Goal: Transaction & Acquisition: Book appointment/travel/reservation

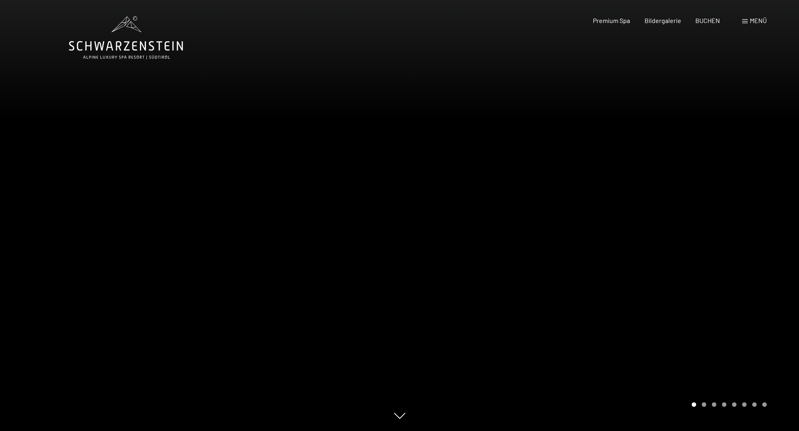
click at [749, 233] on div at bounding box center [600, 215] width 400 height 431
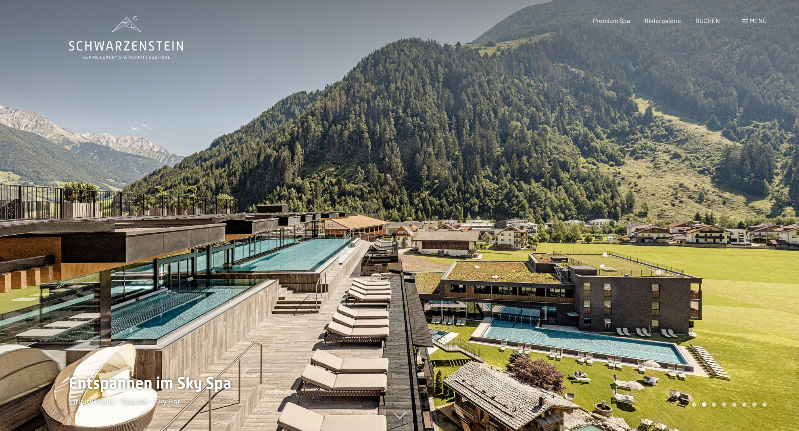
click at [749, 233] on div at bounding box center [600, 215] width 400 height 431
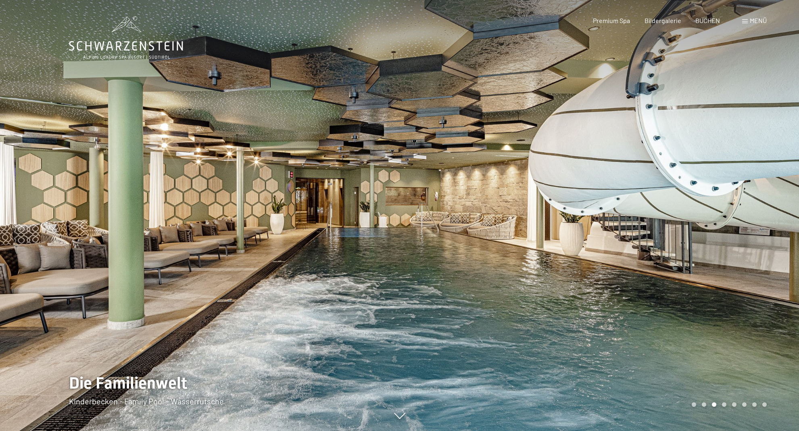
click at [749, 233] on div at bounding box center [600, 215] width 400 height 431
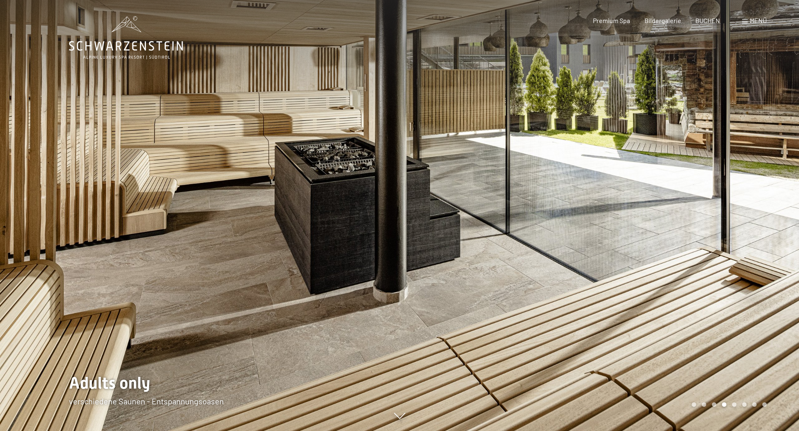
click at [749, 233] on div at bounding box center [600, 215] width 400 height 431
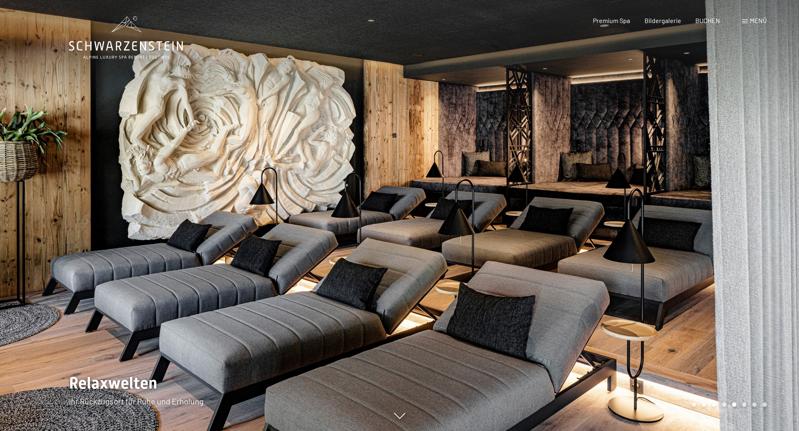
click at [749, 233] on div at bounding box center [600, 215] width 400 height 431
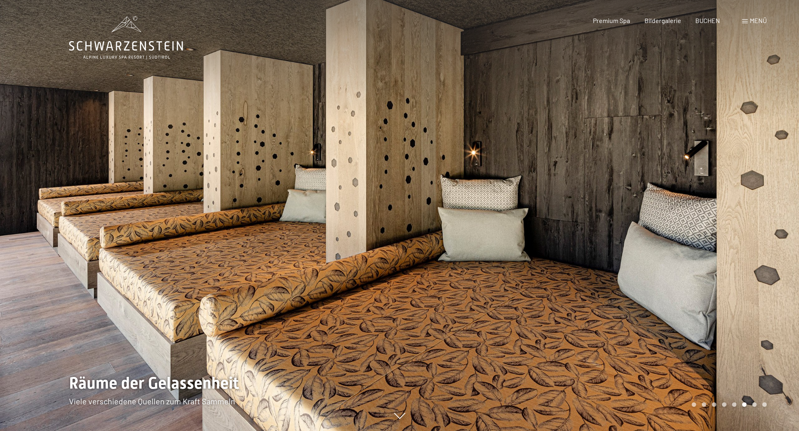
click at [749, 233] on div at bounding box center [600, 215] width 400 height 431
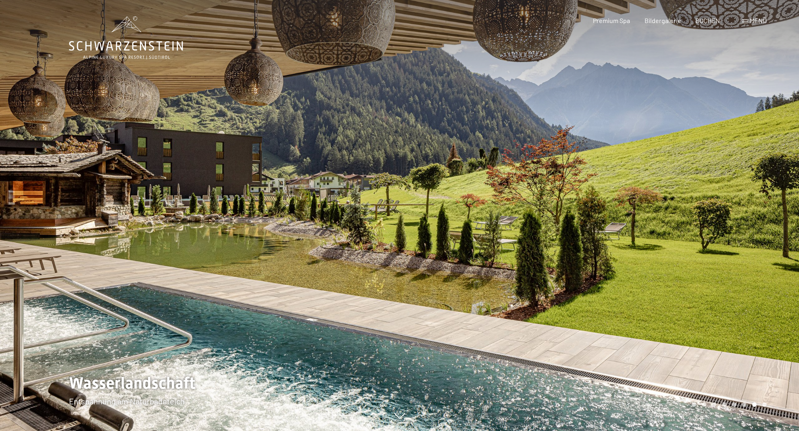
click at [749, 233] on div at bounding box center [600, 215] width 400 height 431
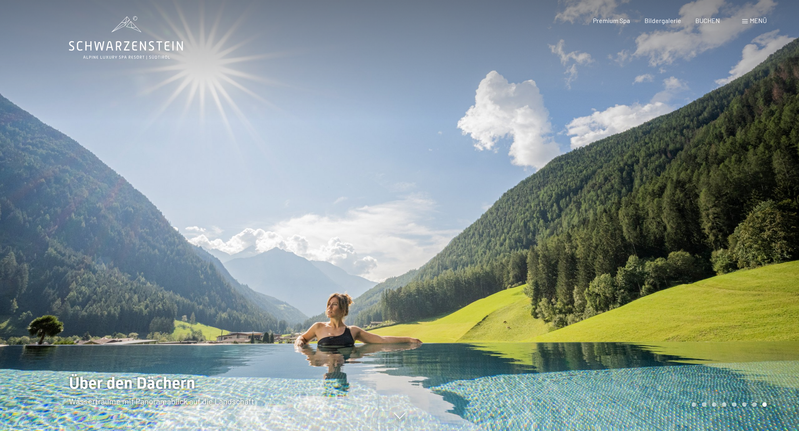
click at [749, 233] on div at bounding box center [600, 215] width 400 height 431
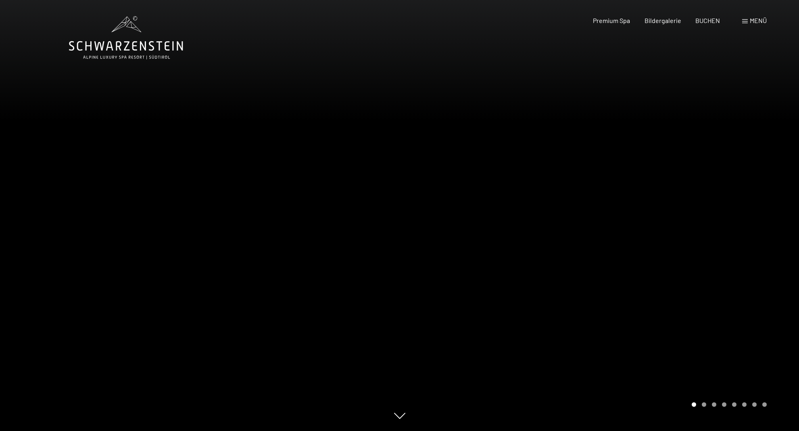
click at [749, 233] on div at bounding box center [600, 215] width 400 height 431
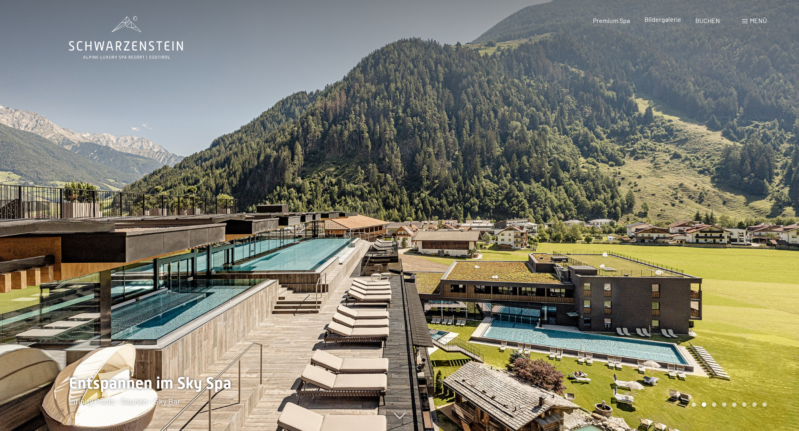
click at [663, 23] on div "Bildergalerie" at bounding box center [663, 19] width 37 height 9
click at [664, 19] on span "Bildergalerie" at bounding box center [663, 19] width 37 height 8
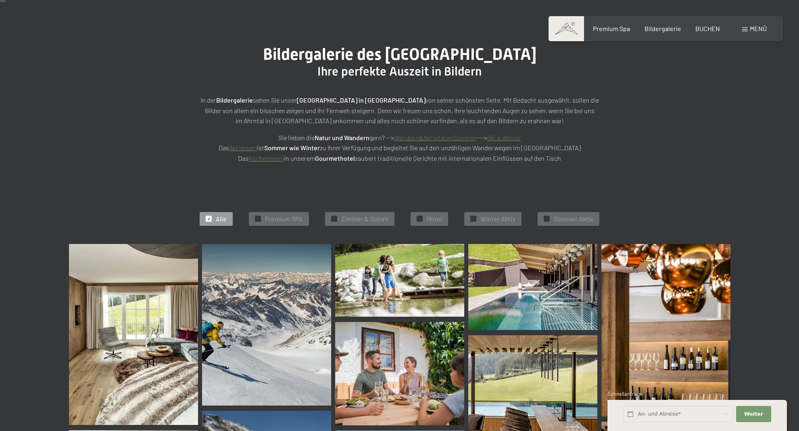
scroll to position [68, 0]
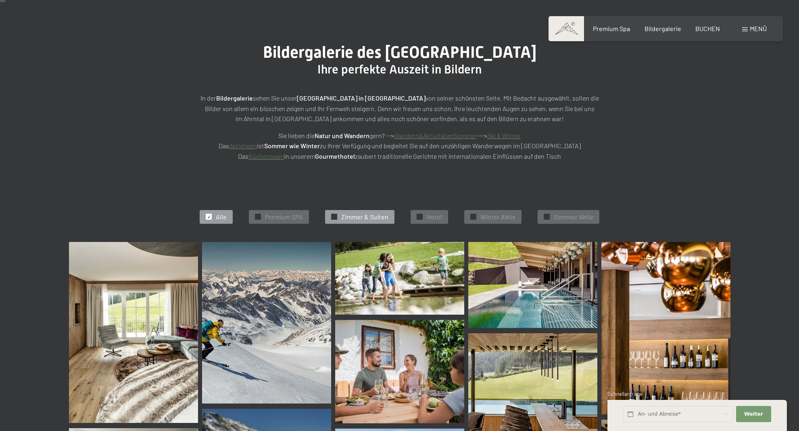
click at [377, 215] on span "Zimmer & Suiten" at bounding box center [364, 216] width 47 height 9
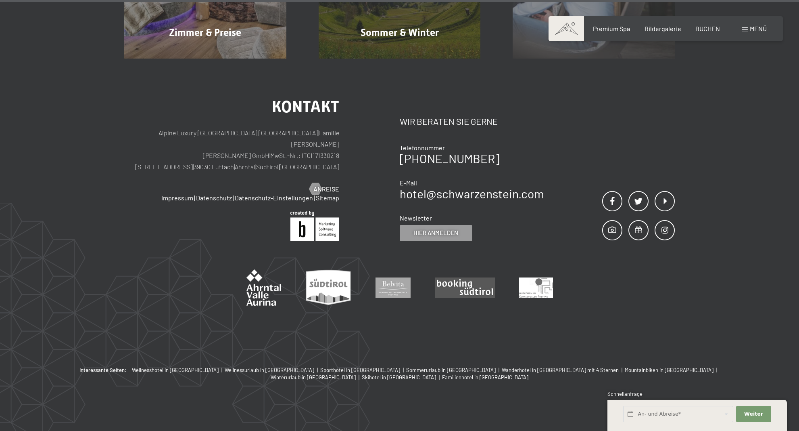
scroll to position [936, 0]
click at [322, 185] on span "Anreise" at bounding box center [335, 189] width 26 height 9
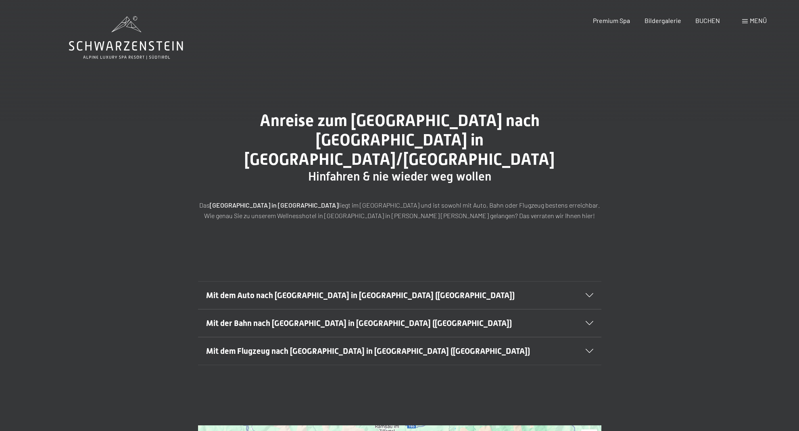
click at [588, 293] on icon at bounding box center [590, 295] width 8 height 4
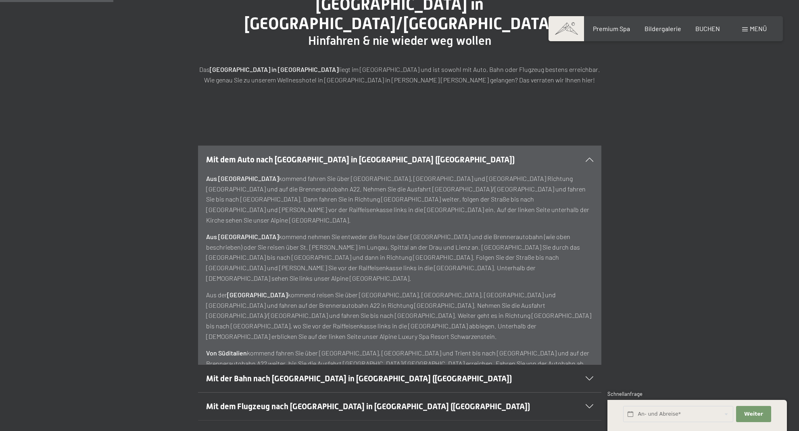
scroll to position [137, 0]
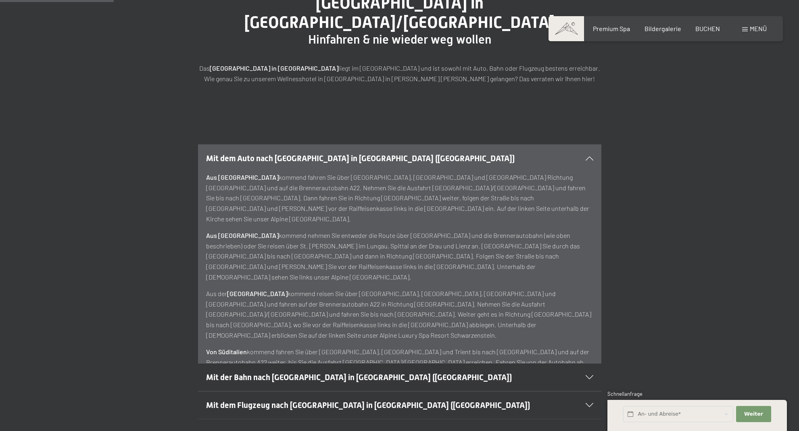
click at [590, 156] on icon at bounding box center [590, 158] width 8 height 4
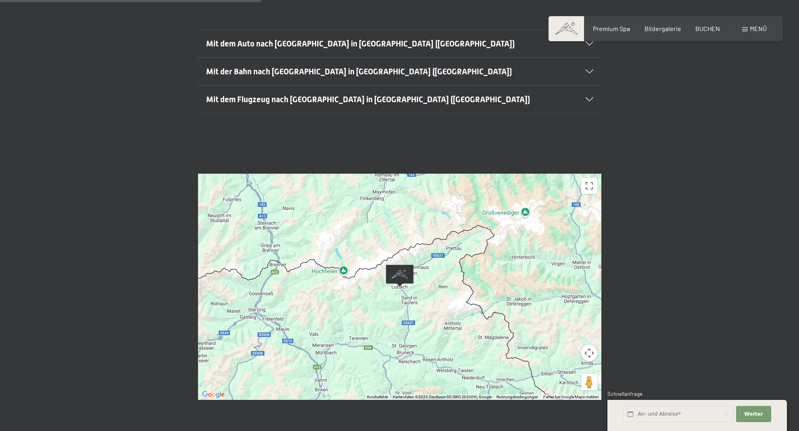
scroll to position [252, 0]
drag, startPoint x: 360, startPoint y: 267, endPoint x: 406, endPoint y: 274, distance: 45.7
click at [407, 274] on div at bounding box center [400, 286] width 404 height 226
click at [651, 414] on input "text" at bounding box center [678, 414] width 110 height 17
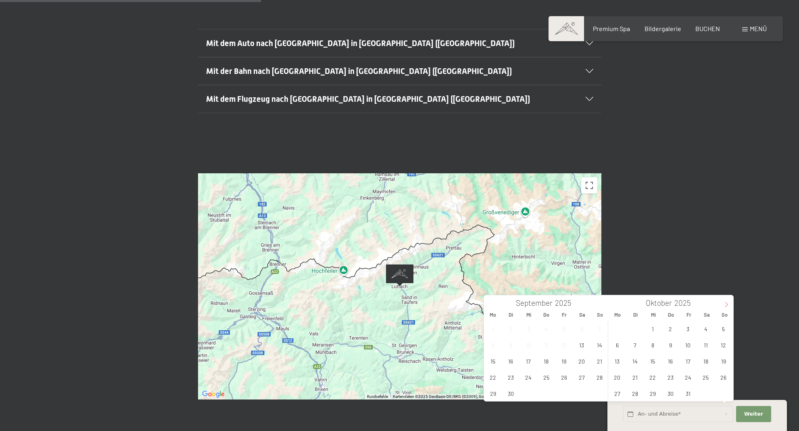
click at [729, 304] on icon at bounding box center [727, 304] width 6 height 6
click at [528, 374] on span "19" at bounding box center [529, 377] width 16 height 16
click at [545, 389] on span "27" at bounding box center [547, 393] width 16 height 16
type input "Mi. 19.11.2025 - Do. 27.11.2025"
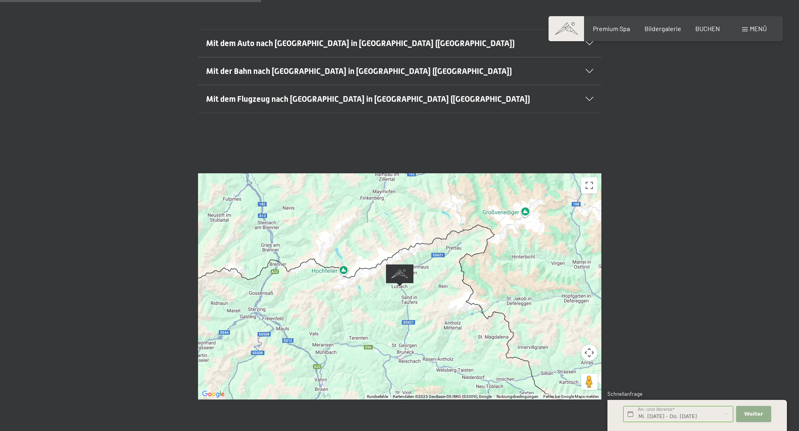
click at [753, 412] on span "Weiter" at bounding box center [754, 413] width 19 height 7
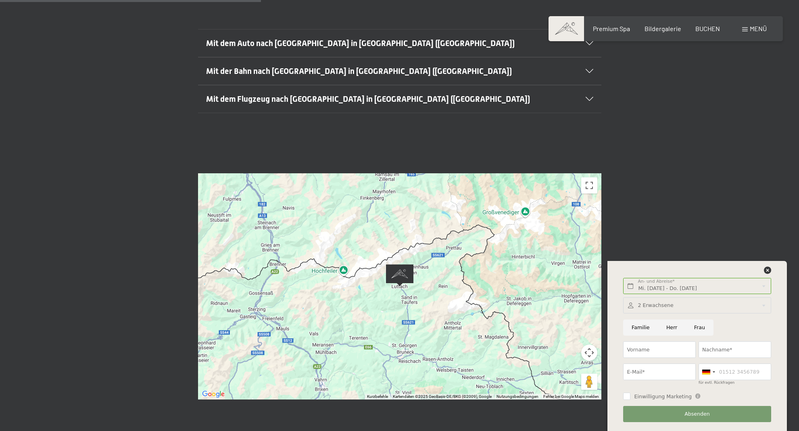
drag, startPoint x: 695, startPoint y: 327, endPoint x: 684, endPoint y: 330, distance: 11.4
click at [695, 327] on input "Frau" at bounding box center [700, 327] width 28 height 17
radio input "true"
type input "Barbara"
type input "Hess"
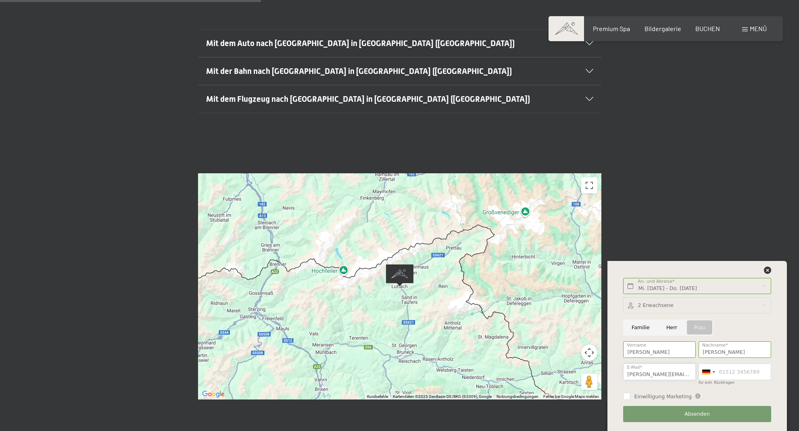
type input "barbara.hess@hesstreuhand.ch"
click at [711, 373] on div at bounding box center [708, 372] width 19 height 16
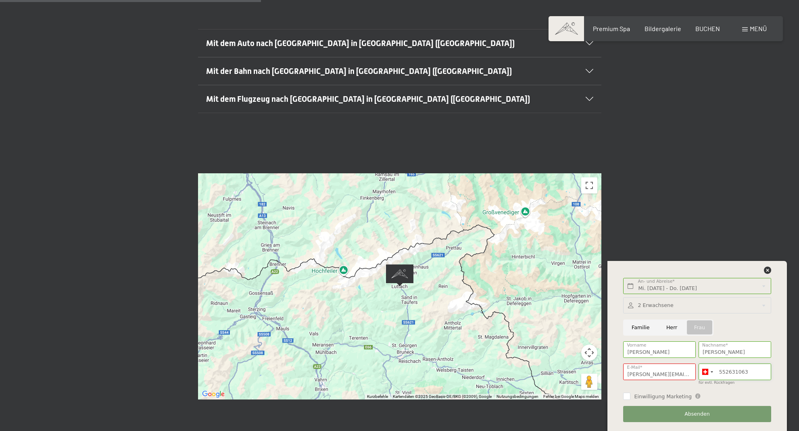
type input "552631063"
click at [674, 369] on input "barbara.hess@hesstreuhand.ch" at bounding box center [659, 371] width 73 height 17
drag, startPoint x: 680, startPoint y: 371, endPoint x: 611, endPoint y: 372, distance: 68.6
click at [611, 372] on div "Mi. 19.11.2025 - Do. 27.11.2025 An- und Abreise* 8 Nächte Weiter Adressfelder a…" at bounding box center [698, 346] width 180 height 170
click at [690, 374] on input "barbara.hess@hesstreuhand.ch" at bounding box center [659, 371] width 73 height 17
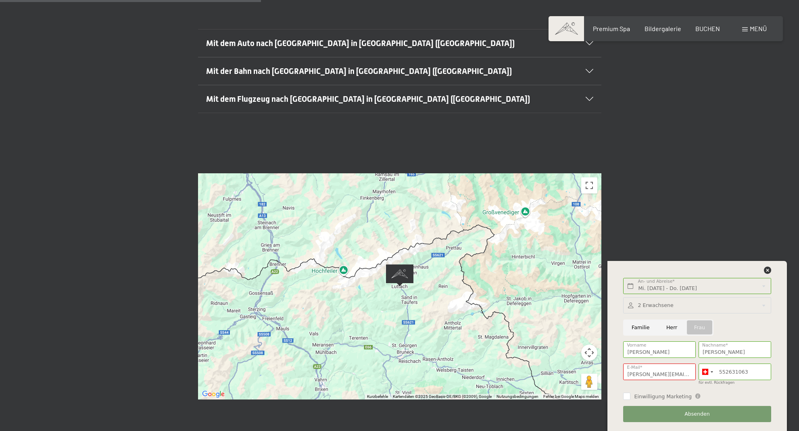
click at [702, 415] on span "Absenden" at bounding box center [697, 413] width 25 height 7
click at [700, 414] on span "Absenden" at bounding box center [697, 413] width 25 height 7
click at [641, 372] on input "barbara.hess@hesstreuhand.ch" at bounding box center [659, 371] width 73 height 17
click at [660, 372] on input "barbara.hess@hesstreuhand.ch" at bounding box center [659, 371] width 73 height 17
drag, startPoint x: 670, startPoint y: 372, endPoint x: 593, endPoint y: 375, distance: 77.1
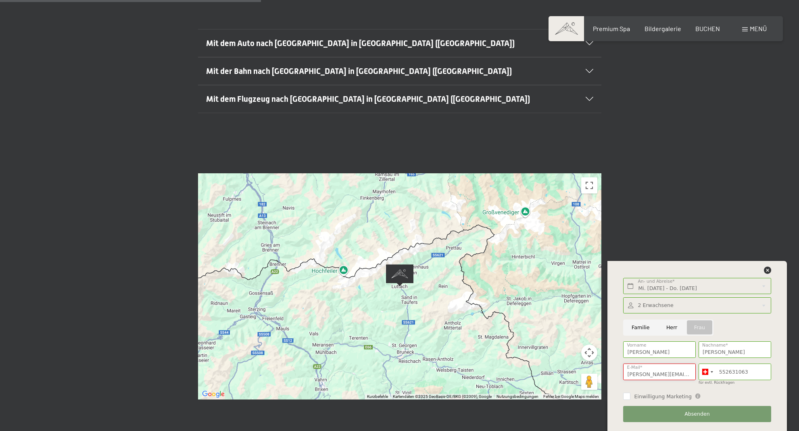
click at [593, 375] on div "Buchen Anfragen Premium Spa Bildergalerie BUCHEN Menü DE IT EN Gutschein Bilder…" at bounding box center [399, 363] width 799 height 1230
drag, startPoint x: 663, startPoint y: 374, endPoint x: 623, endPoint y: 372, distance: 39.6
click at [623, 372] on div "sstreuhand.ch E-Mail* Die E-Mail-Adresse "barbara.hess@hesstreuhand.ch" ist ung…" at bounding box center [659, 373] width 75 height 27
type input "barbara.hess@hesstreuhand.ch"
click at [706, 410] on span "Absenden" at bounding box center [697, 413] width 25 height 7
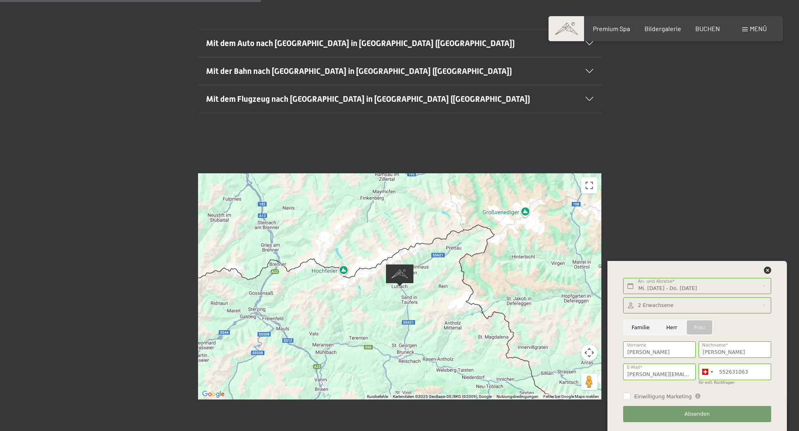
click at [704, 413] on span "Absenden" at bounding box center [697, 413] width 25 height 7
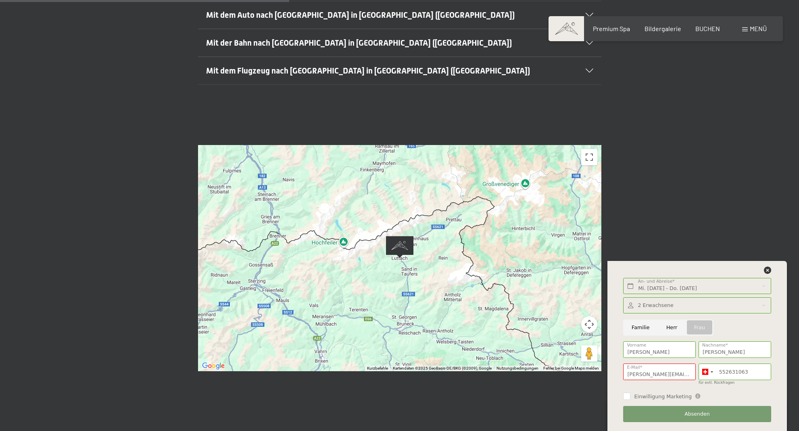
scroll to position [286, 0]
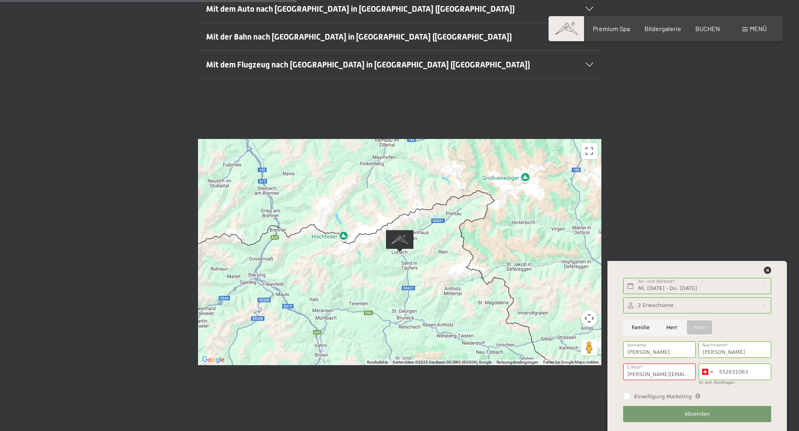
click at [662, 394] on span "Einwilligung Marketing" at bounding box center [663, 396] width 58 height 7
click at [631, 394] on input "Einwilligung Marketing" at bounding box center [626, 395] width 7 height 7
checkbox input "false"
click at [639, 370] on input "barbara.hess@hesstreuhand.ch" at bounding box center [659, 371] width 73 height 17
click at [665, 372] on input "barbara.hess@hesstreuhand.ch" at bounding box center [659, 371] width 73 height 17
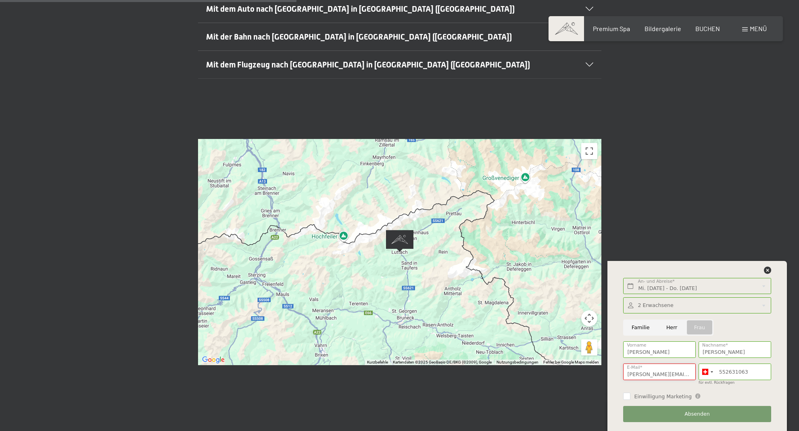
click at [665, 372] on input "barbara.hess@hesstreuhand.ch" at bounding box center [659, 371] width 73 height 17
click at [691, 415] on span "Absenden" at bounding box center [697, 413] width 25 height 7
click at [699, 414] on span "Absenden" at bounding box center [697, 413] width 25 height 7
click at [700, 413] on span "Absenden" at bounding box center [697, 413] width 25 height 7
click at [665, 371] on input "barbara.hess@hesstreuhand.ch" at bounding box center [659, 371] width 73 height 17
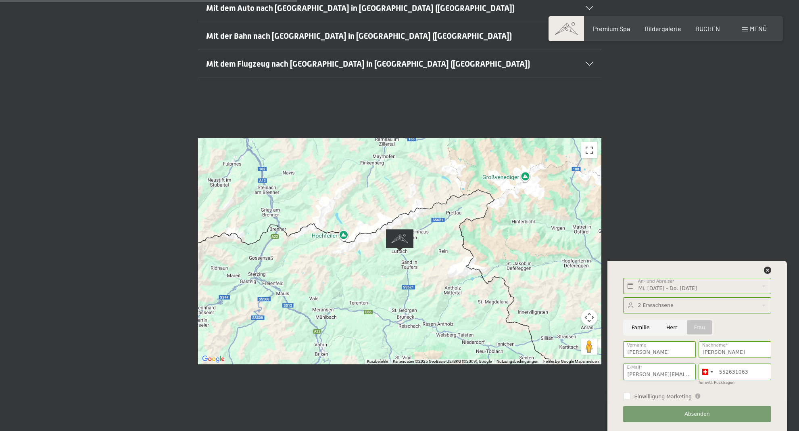
click at [639, 374] on input "barbara.hess@hesstreuhand.ch" at bounding box center [659, 371] width 73 height 17
click at [639, 375] on input "barbara.hess@hesstreuhand.ch" at bounding box center [659, 371] width 73 height 17
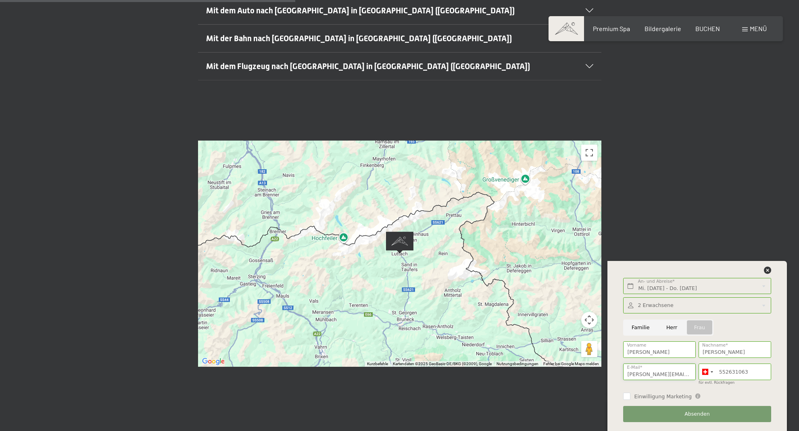
scroll to position [284, 0]
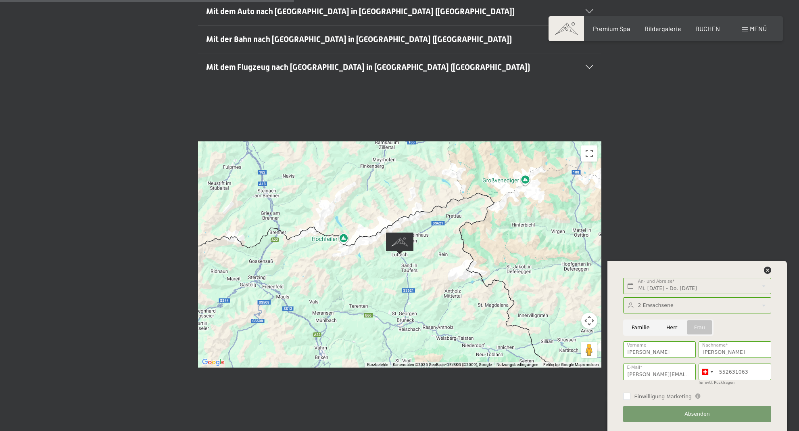
click at [699, 413] on span "Absenden" at bounding box center [697, 413] width 25 height 7
click at [661, 377] on input "richard.hess@hesstreuhand.ch" at bounding box center [659, 371] width 73 height 17
drag, startPoint x: 676, startPoint y: 373, endPoint x: 589, endPoint y: 364, distance: 88.1
click at [589, 364] on div "Buchen Anfragen Premium Spa Bildergalerie BUCHEN Menü DE IT EN Gutschein Bilder…" at bounding box center [399, 331] width 799 height 1230
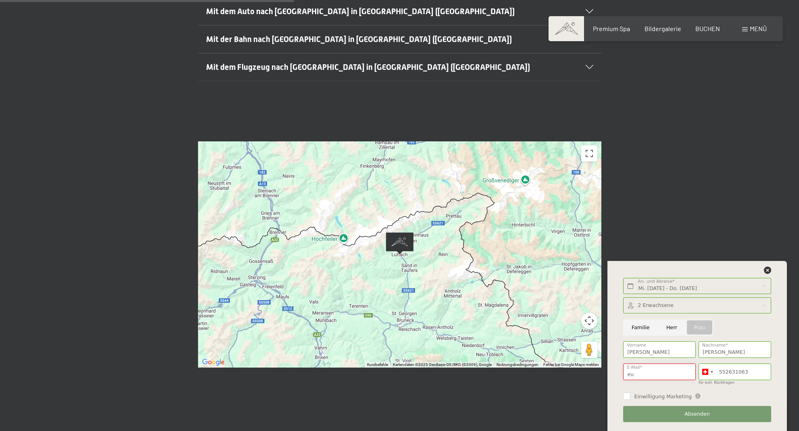
type input "e"
click at [639, 368] on input "E-Mail*" at bounding box center [659, 371] width 73 height 17
click at [638, 374] on input "E-Mail*" at bounding box center [659, 371] width 73 height 17
type input "barbara.hess"
type input "barbara.hess@mondeva.ch"
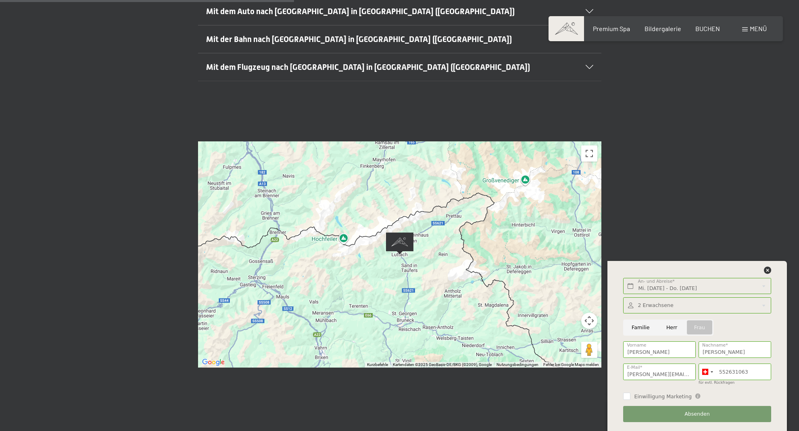
click at [690, 412] on span "Absenden" at bounding box center [697, 413] width 25 height 7
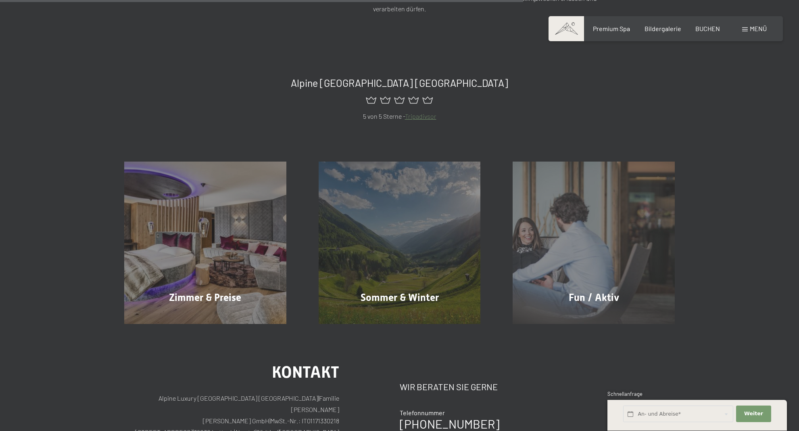
scroll to position [511, 0]
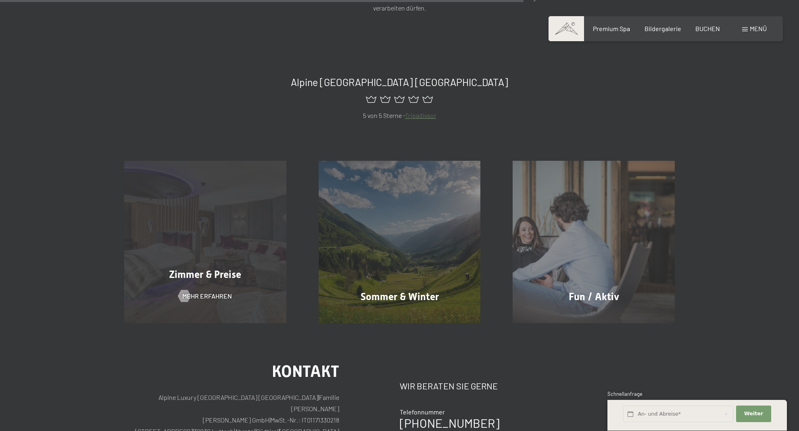
click at [216, 255] on div "Zimmer & Preise Mehr erfahren" at bounding box center [205, 242] width 195 height 162
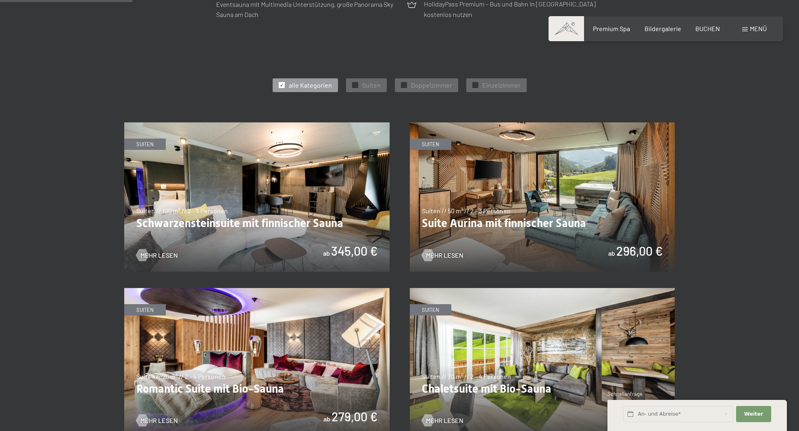
scroll to position [400, 0]
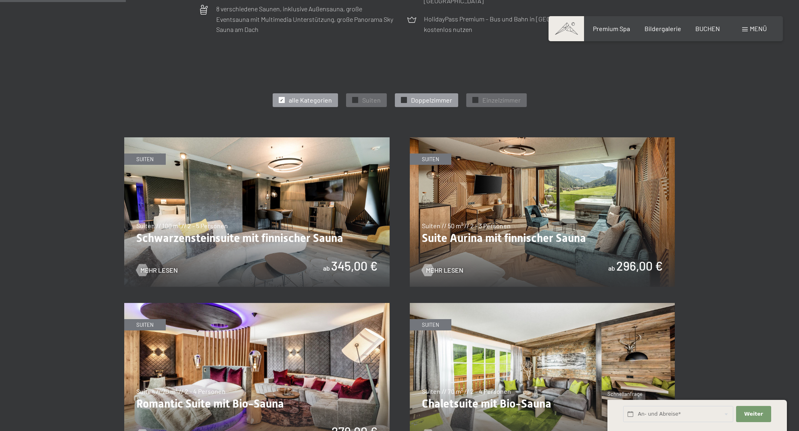
click at [426, 99] on span "Doppelzimmer" at bounding box center [431, 100] width 41 height 9
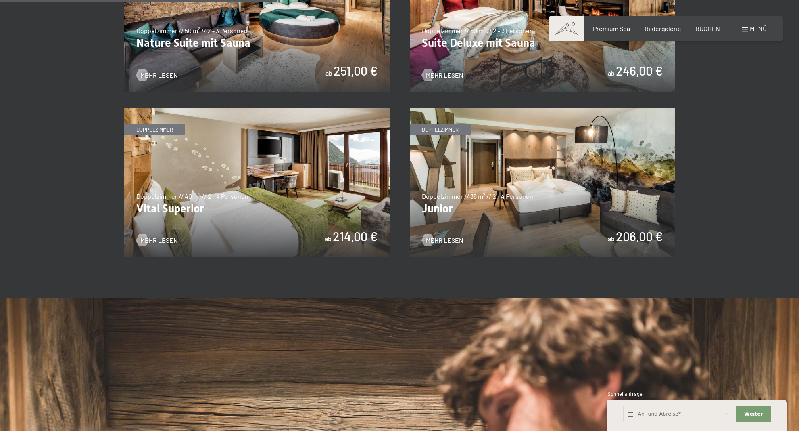
scroll to position [595, 0]
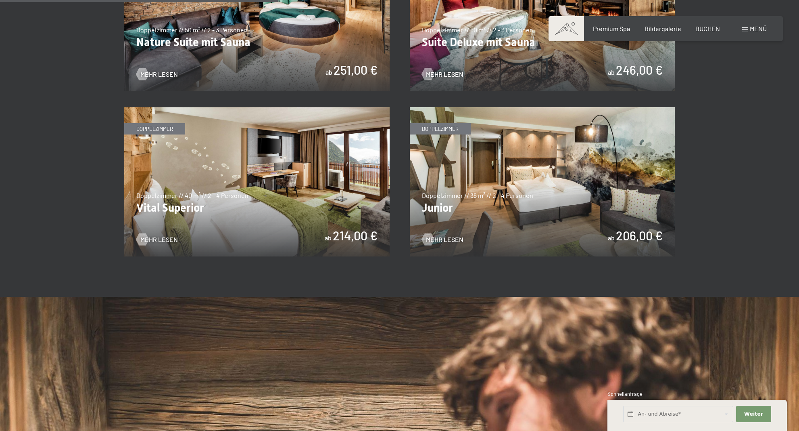
click at [270, 194] on img at bounding box center [257, 181] width 266 height 149
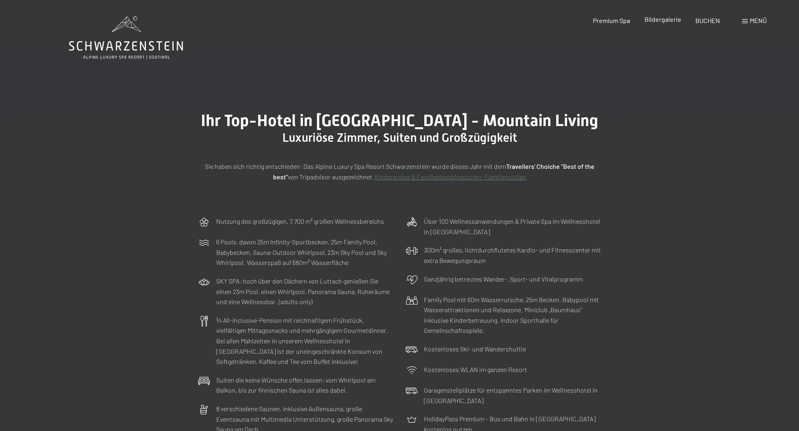
click at [659, 20] on span "Bildergalerie" at bounding box center [663, 19] width 37 height 8
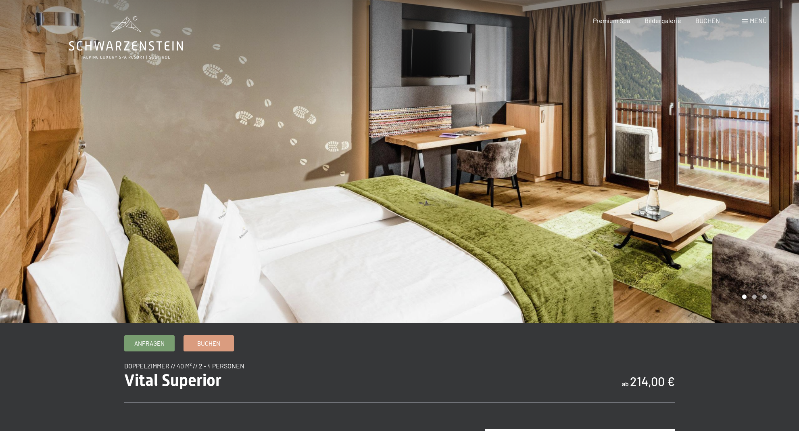
click at [756, 298] on div at bounding box center [600, 161] width 400 height 323
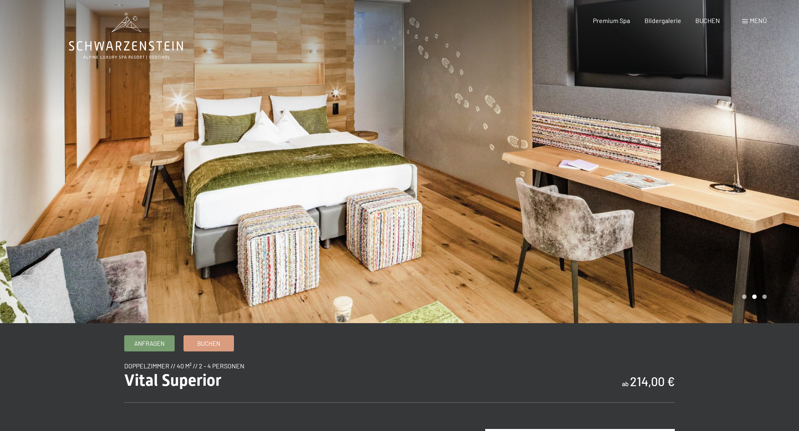
click at [688, 197] on div at bounding box center [600, 161] width 400 height 323
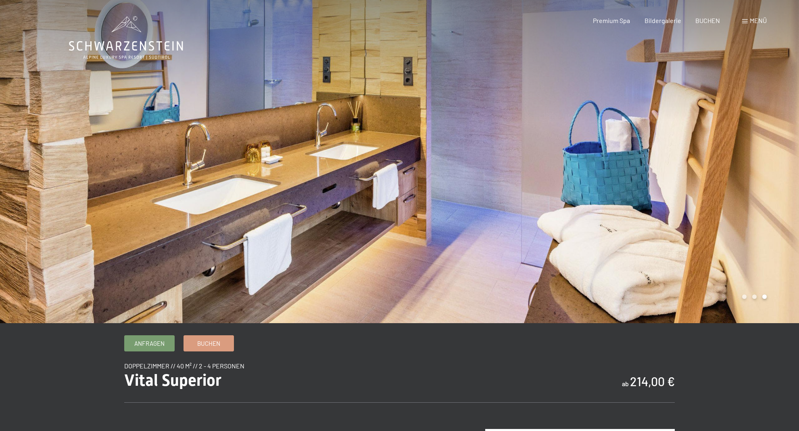
click at [688, 197] on div at bounding box center [600, 161] width 400 height 323
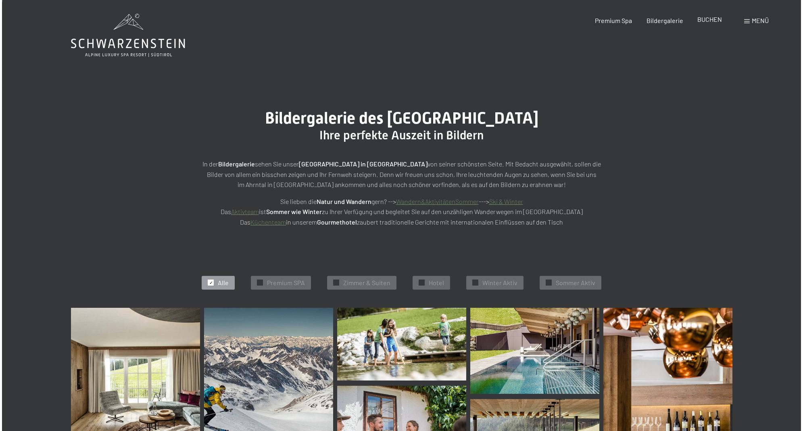
scroll to position [4, 0]
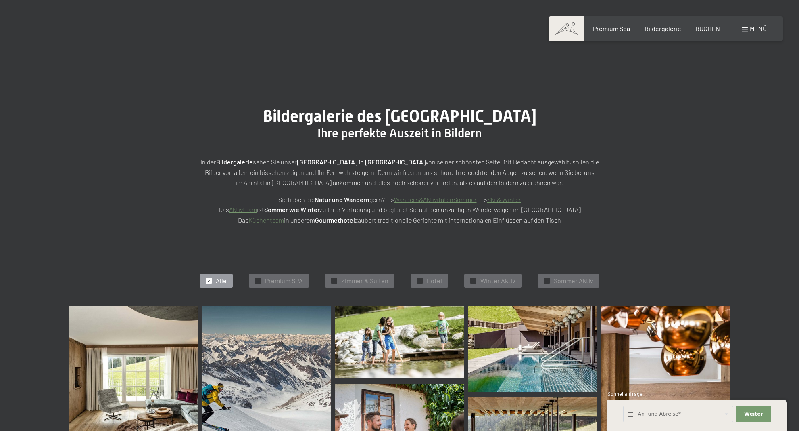
click at [748, 29] on div "Menü" at bounding box center [755, 28] width 25 height 9
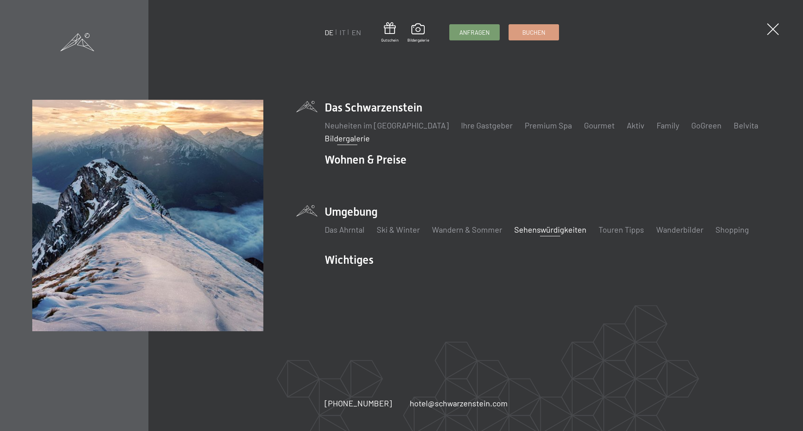
click at [549, 232] on link "Sehenswürdigkeiten" at bounding box center [551, 229] width 72 height 10
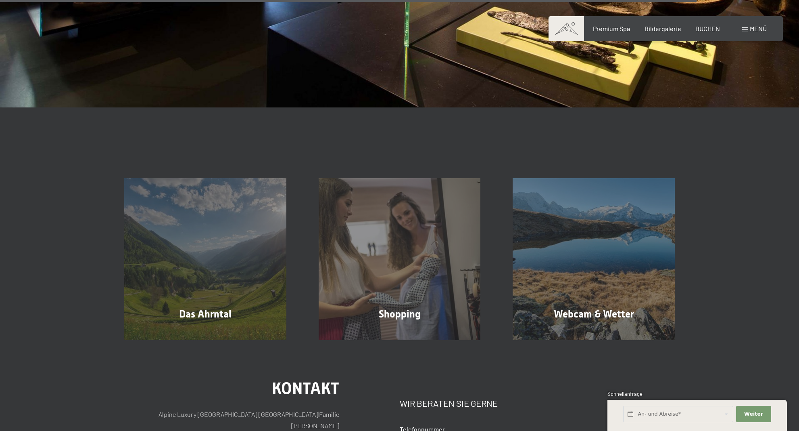
scroll to position [1849, 0]
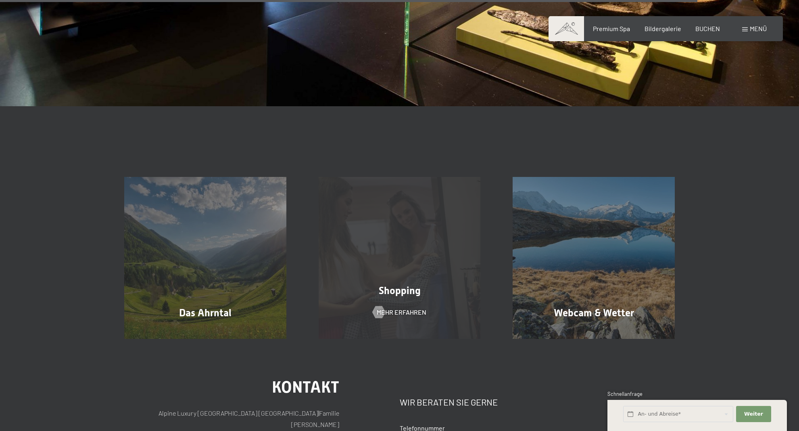
click at [400, 285] on span "Shopping" at bounding box center [400, 291] width 42 height 12
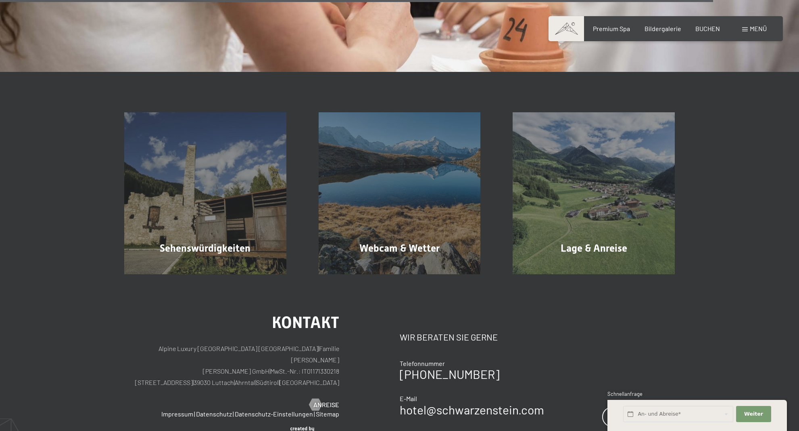
scroll to position [1535, 0]
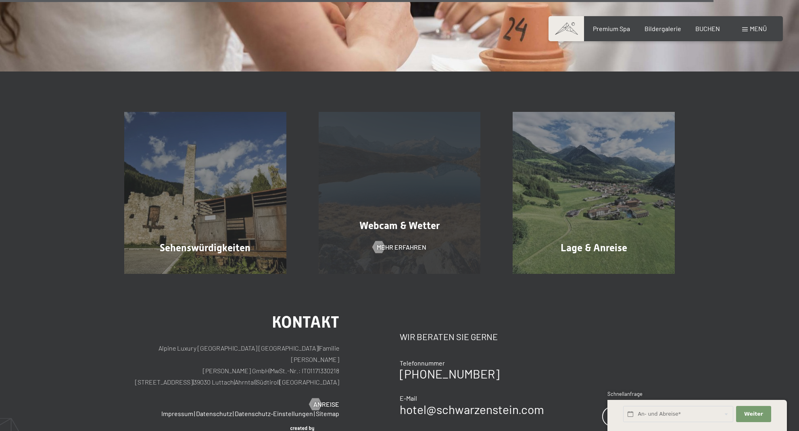
click at [400, 206] on div "Webcam & Wetter Mehr erfahren" at bounding box center [400, 193] width 195 height 162
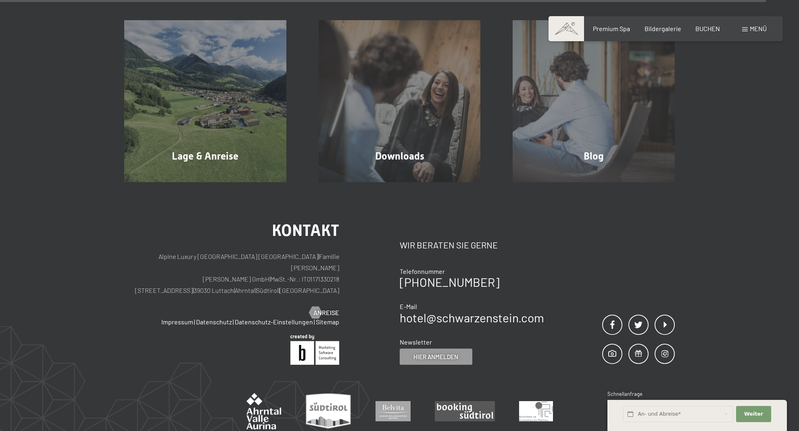
scroll to position [2731, 0]
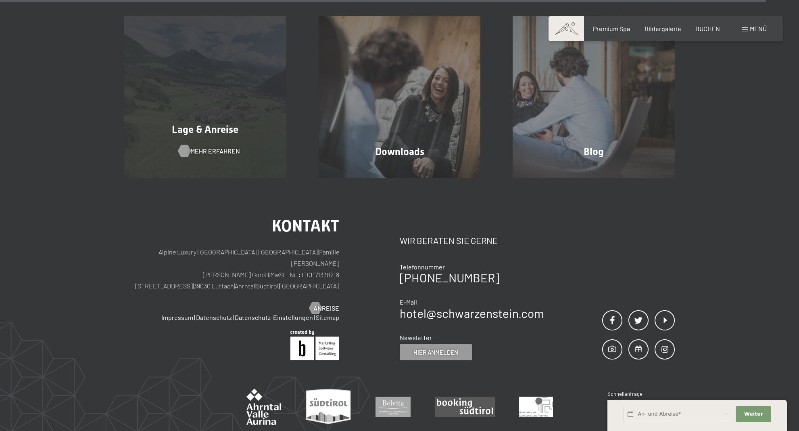
click at [201, 146] on span "Mehr erfahren" at bounding box center [215, 150] width 50 height 9
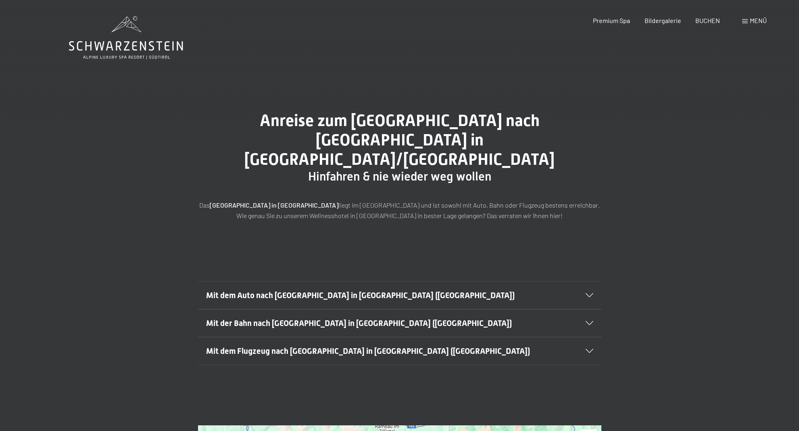
click at [357, 281] on div "Mit dem Auto nach [GEOGRAPHIC_DATA] in [GEOGRAPHIC_DATA] ([GEOGRAPHIC_DATA])" at bounding box center [399, 294] width 387 height 27
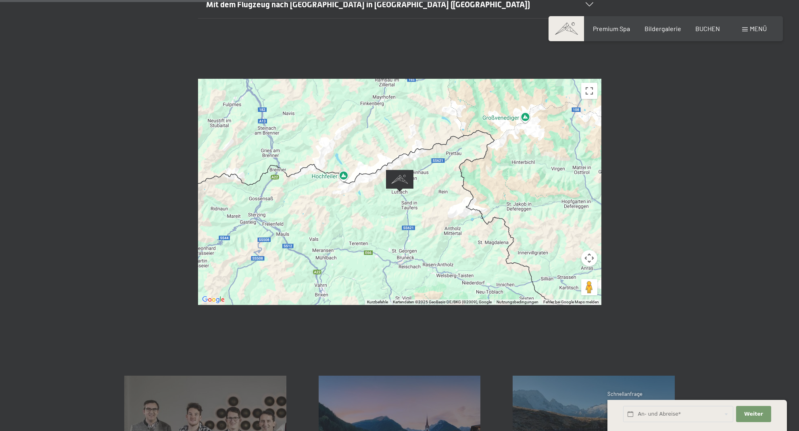
scroll to position [538, 0]
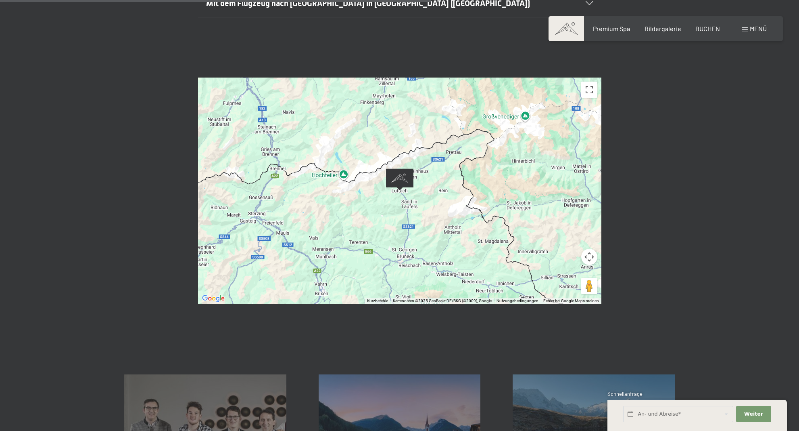
click at [346, 219] on div at bounding box center [400, 190] width 404 height 226
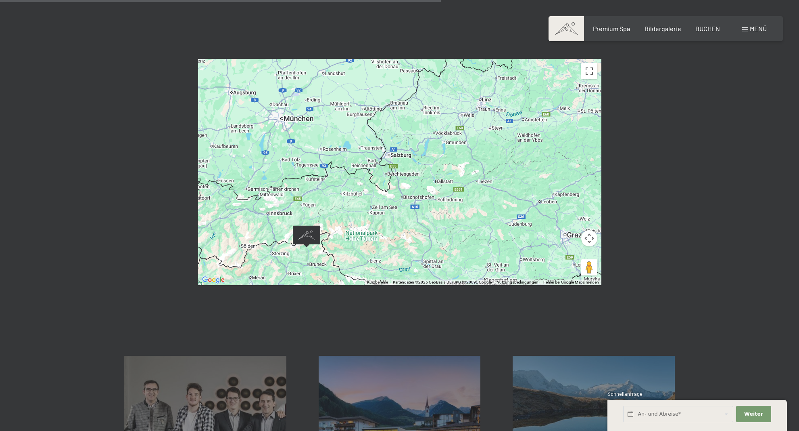
scroll to position [549, 0]
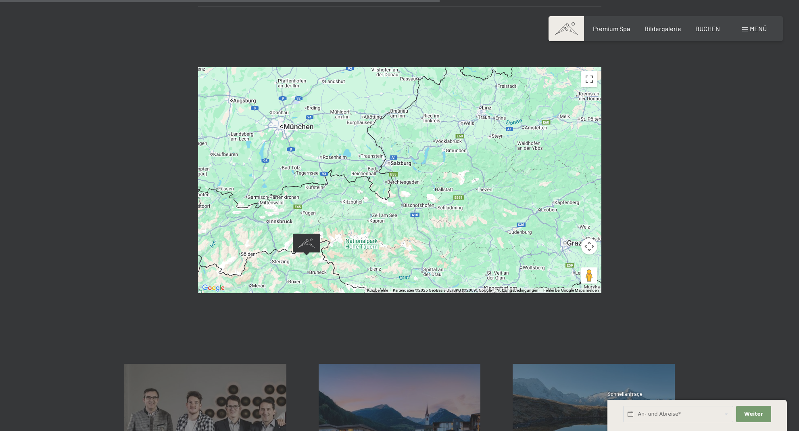
click at [291, 205] on div at bounding box center [400, 180] width 404 height 226
click at [316, 207] on div at bounding box center [400, 180] width 404 height 226
click at [365, 226] on div at bounding box center [400, 180] width 404 height 226
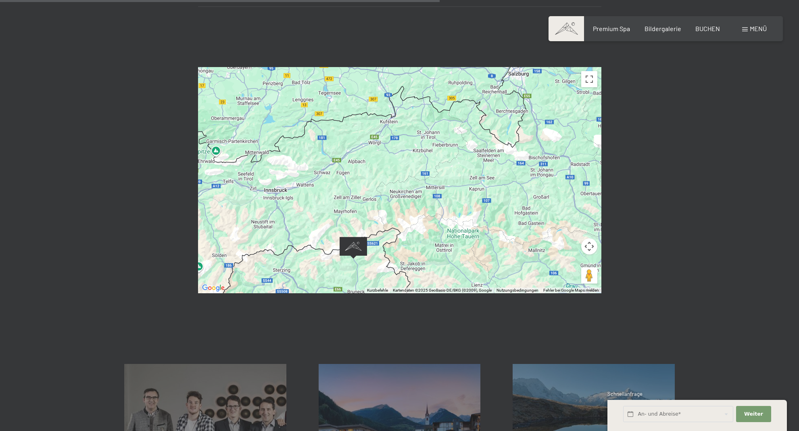
drag, startPoint x: 303, startPoint y: 201, endPoint x: 414, endPoint y: 194, distance: 110.8
click at [414, 194] on div at bounding box center [400, 180] width 404 height 226
click at [373, 200] on div at bounding box center [400, 180] width 404 height 226
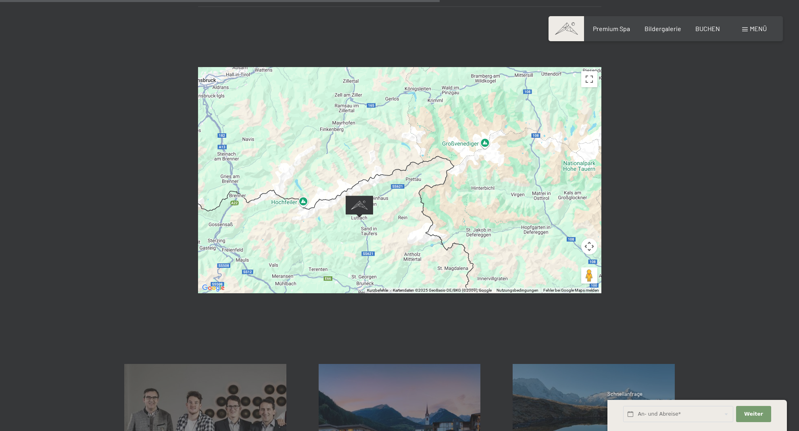
drag, startPoint x: 373, startPoint y: 199, endPoint x: 400, endPoint y: 118, distance: 85.4
click at [400, 118] on div at bounding box center [400, 180] width 404 height 226
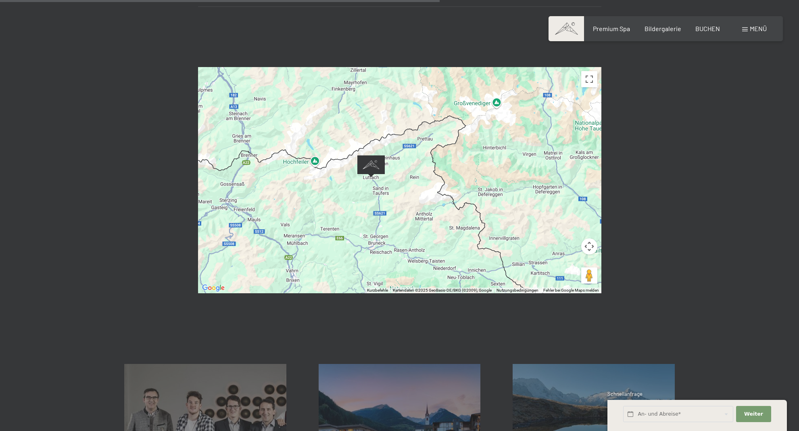
drag, startPoint x: 438, startPoint y: 216, endPoint x: 449, endPoint y: 174, distance: 43.1
click at [449, 174] on div at bounding box center [400, 180] width 404 height 226
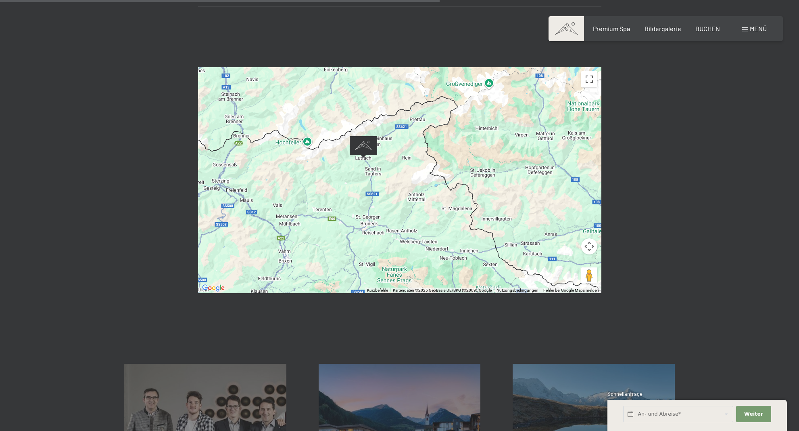
drag, startPoint x: 439, startPoint y: 185, endPoint x: 432, endPoint y: 165, distance: 21.8
click at [432, 165] on div at bounding box center [400, 180] width 404 height 226
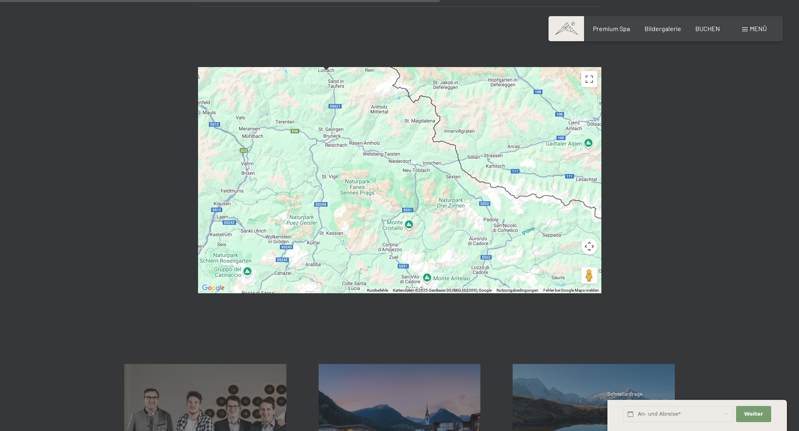
drag, startPoint x: 448, startPoint y: 166, endPoint x: 409, endPoint y: 79, distance: 95.6
click at [409, 79] on div at bounding box center [400, 180] width 404 height 226
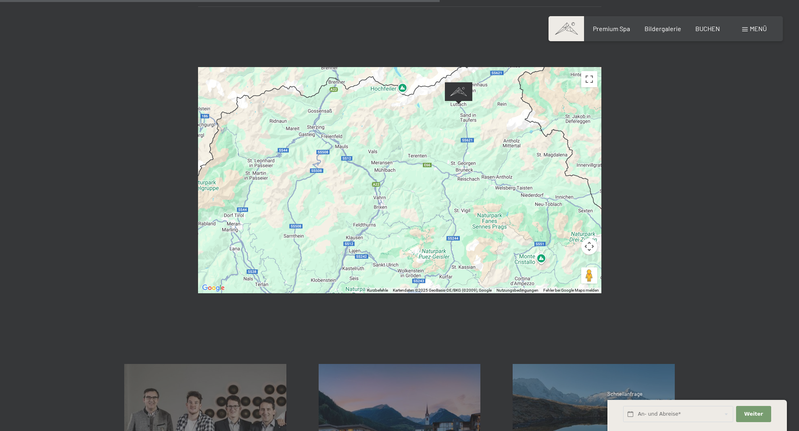
drag, startPoint x: 399, startPoint y: 163, endPoint x: 531, endPoint y: 197, distance: 136.8
click at [531, 197] on div at bounding box center [400, 180] width 404 height 226
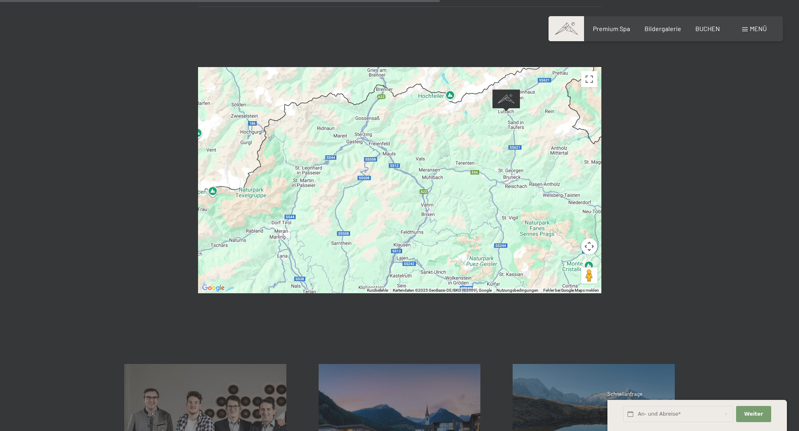
drag, startPoint x: 272, startPoint y: 168, endPoint x: 322, endPoint y: 176, distance: 50.2
click at [322, 176] on div at bounding box center [400, 180] width 404 height 226
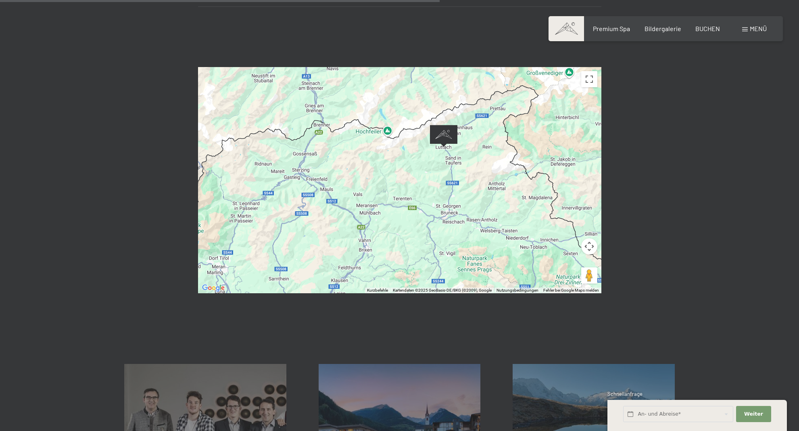
drag, startPoint x: 455, startPoint y: 165, endPoint x: 391, endPoint y: 202, distance: 74.5
click at [391, 202] on div at bounding box center [400, 180] width 404 height 226
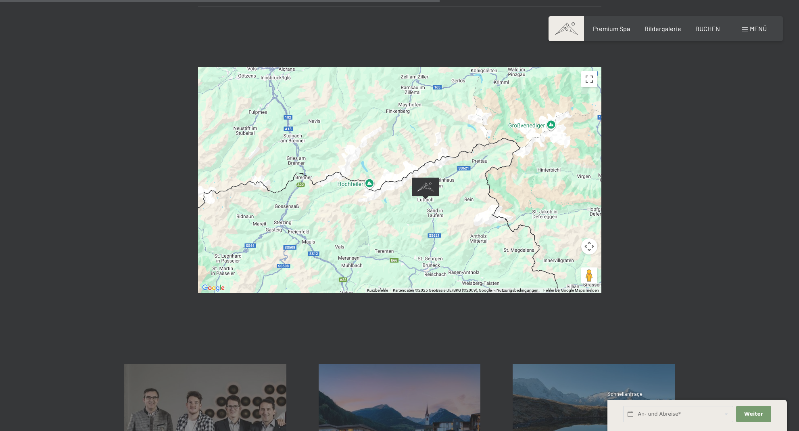
drag, startPoint x: 475, startPoint y: 168, endPoint x: 456, endPoint y: 222, distance: 57.3
click at [456, 222] on div at bounding box center [400, 180] width 404 height 226
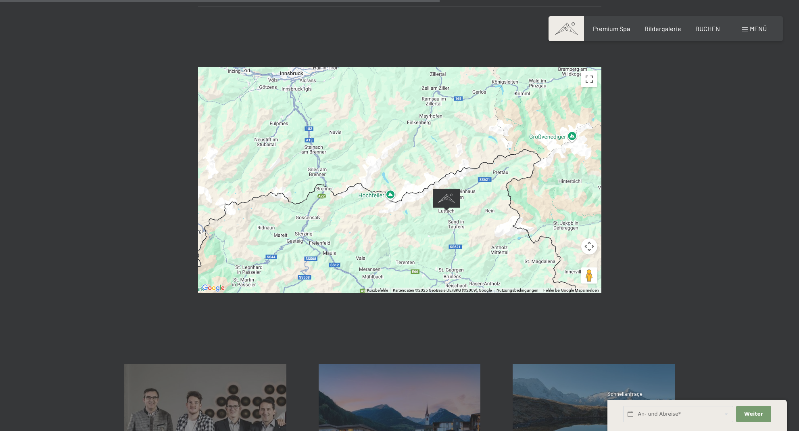
drag, startPoint x: 464, startPoint y: 175, endPoint x: 485, endPoint y: 188, distance: 24.4
click at [485, 188] on div at bounding box center [400, 180] width 404 height 226
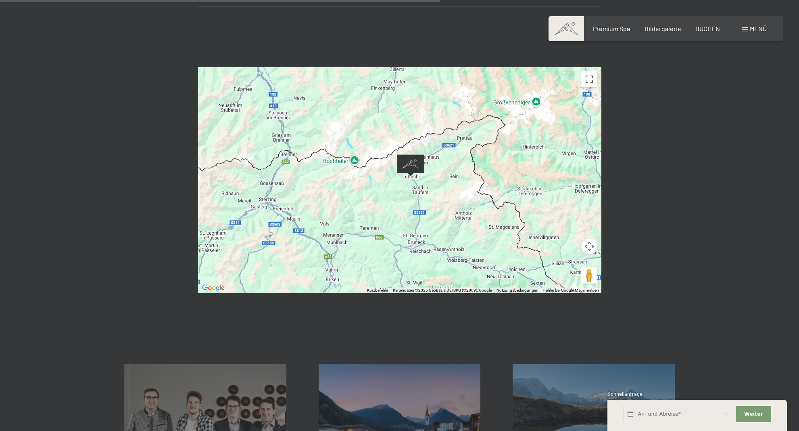
drag, startPoint x: 353, startPoint y: 195, endPoint x: 316, endPoint y: 160, distance: 51.1
click at [316, 160] on div at bounding box center [400, 180] width 404 height 226
